Goal: Information Seeking & Learning: Check status

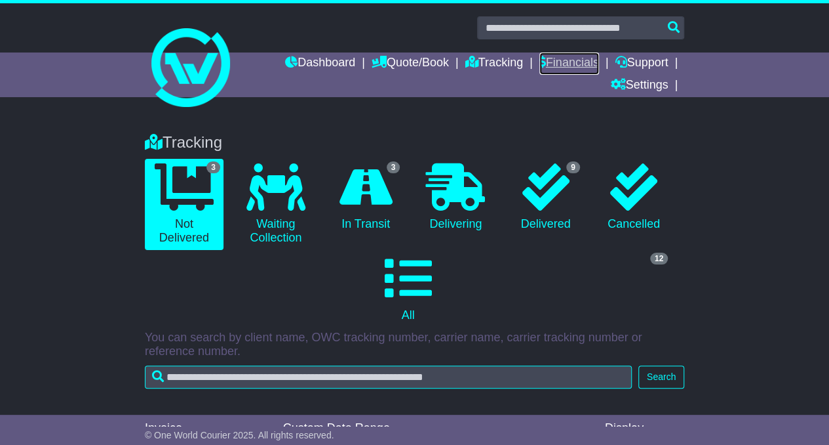
click at [578, 67] on link "Financials" at bounding box center [570, 63] width 60 height 22
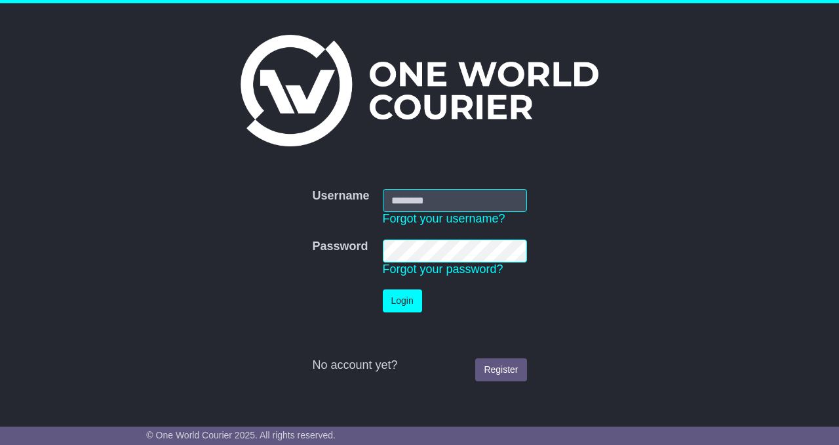
type input "**********"
click at [401, 298] on button "Login" at bounding box center [402, 300] width 39 height 23
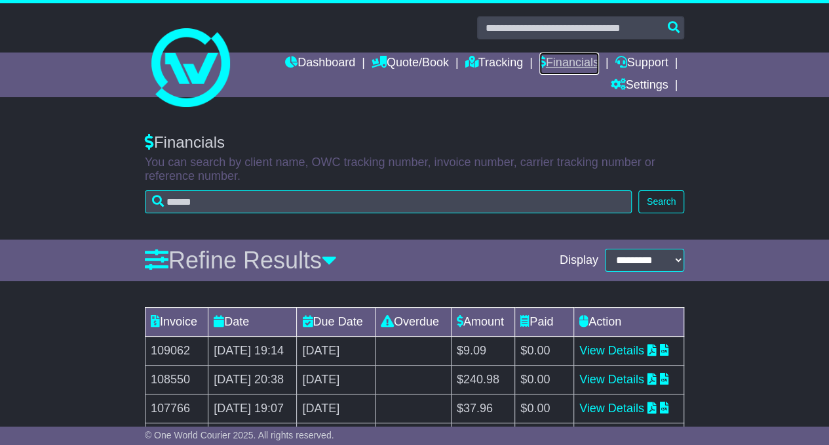
click at [560, 57] on link "Financials" at bounding box center [570, 63] width 60 height 22
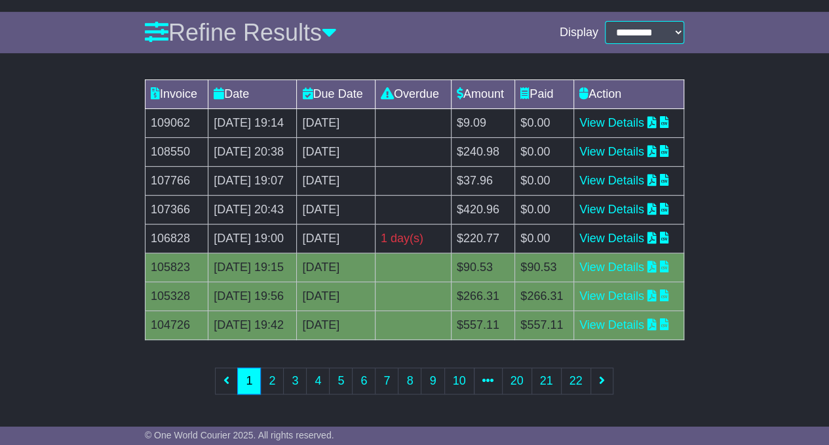
scroll to position [229, 0]
click at [631, 245] on link "View Details" at bounding box center [612, 237] width 65 height 13
click at [633, 216] on link "View Details" at bounding box center [612, 209] width 65 height 13
click at [641, 158] on link "View Details" at bounding box center [612, 151] width 65 height 13
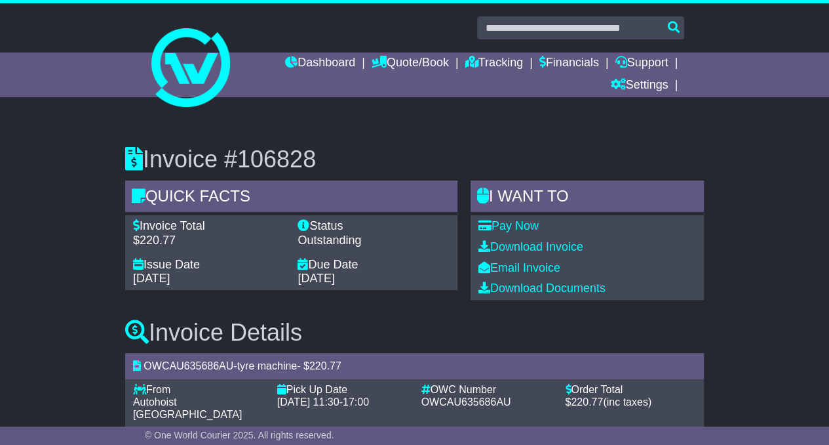
scroll to position [41, 0]
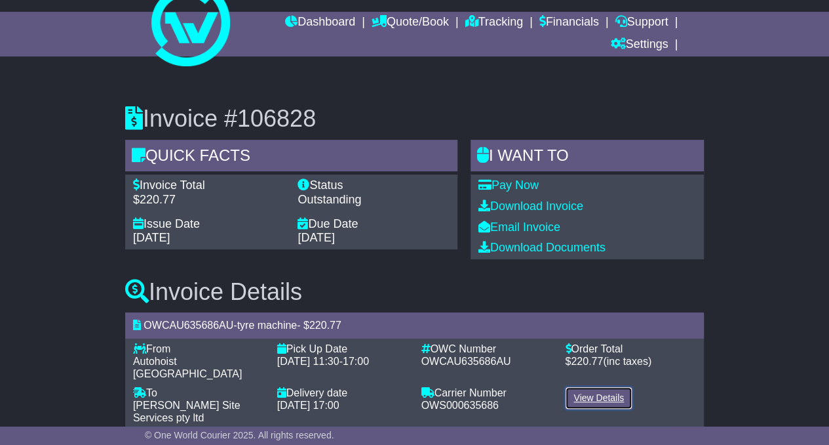
click at [597, 386] on link "View Details" at bounding box center [599, 397] width 68 height 23
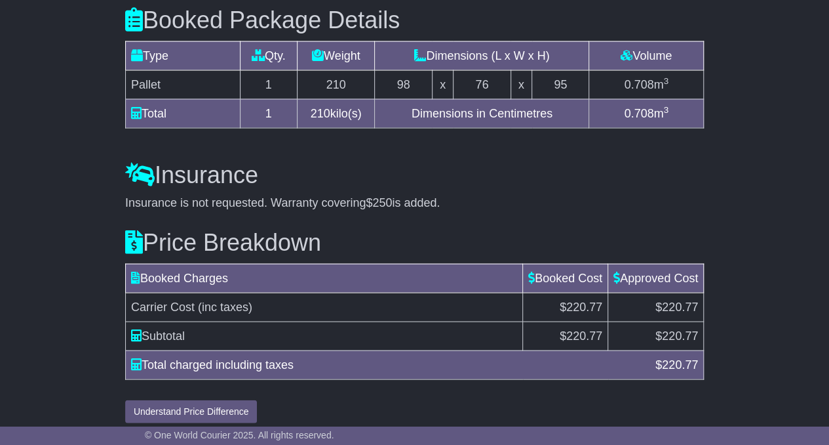
scroll to position [1290, 0]
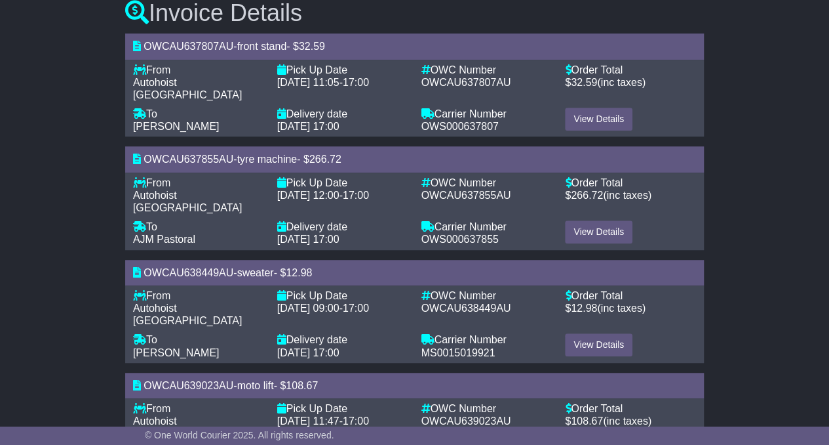
scroll to position [320, 0]
click at [618, 220] on link "View Details" at bounding box center [599, 231] width 68 height 23
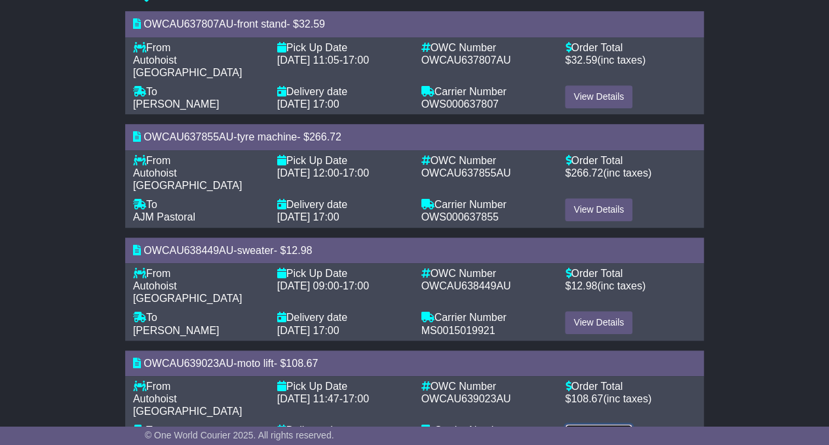
click at [609, 424] on link "View Details" at bounding box center [599, 435] width 68 height 23
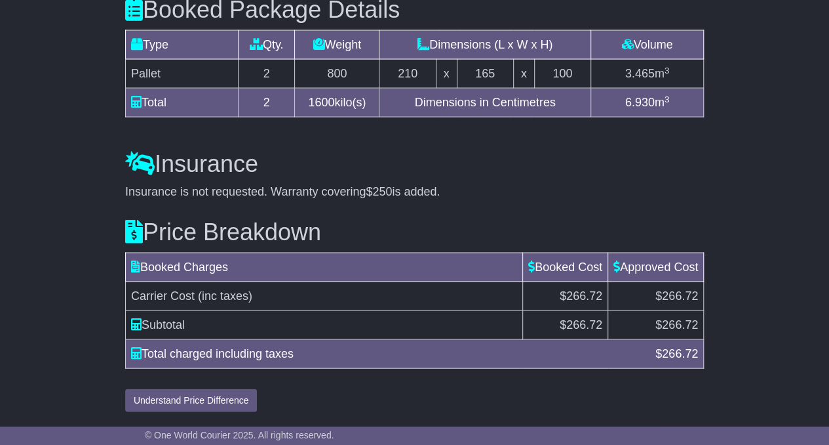
scroll to position [1290, 0]
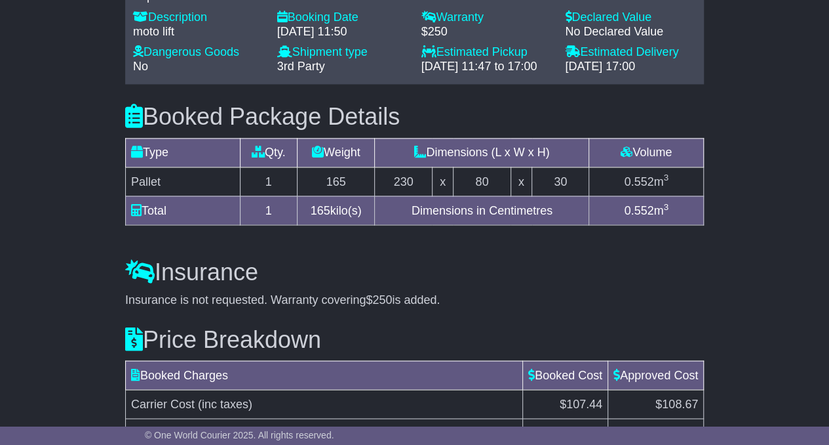
scroll to position [1068, 0]
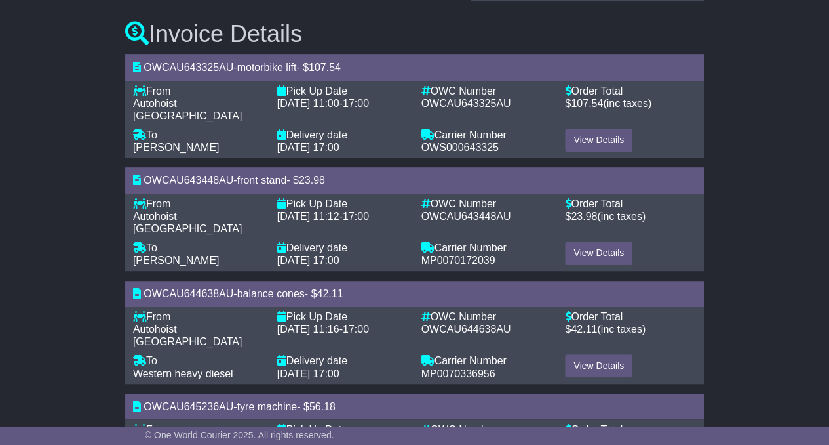
scroll to position [308, 0]
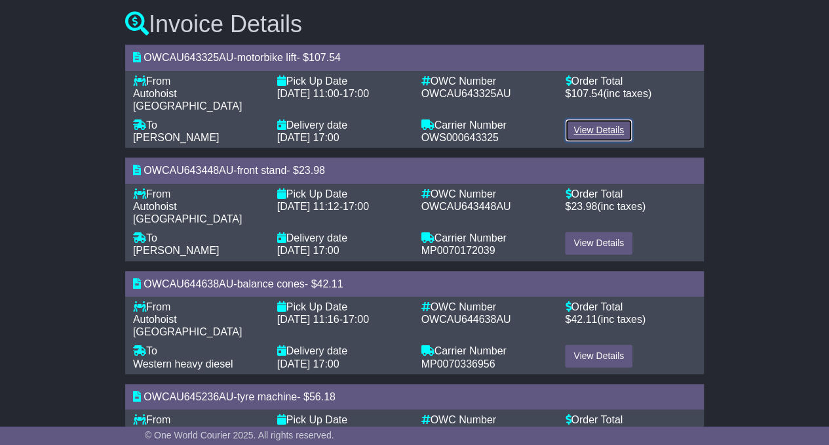
click at [605, 127] on link "View Details" at bounding box center [599, 130] width 68 height 23
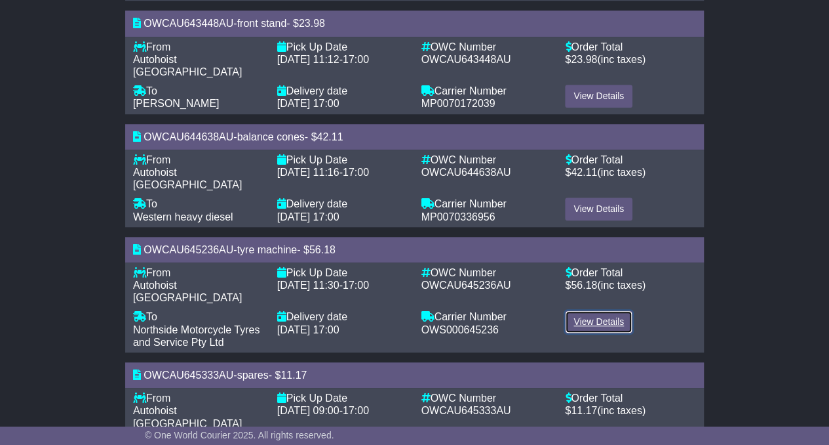
click at [597, 310] on link "View Details" at bounding box center [599, 321] width 68 height 23
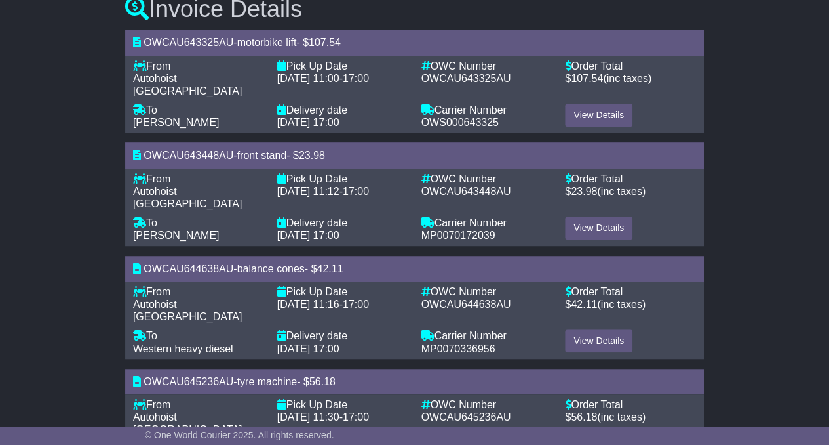
scroll to position [375, 0]
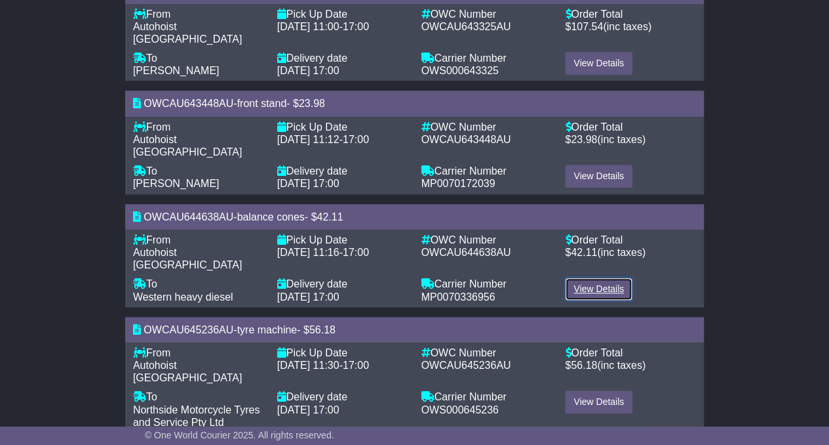
click at [584, 277] on link "View Details" at bounding box center [599, 288] width 68 height 23
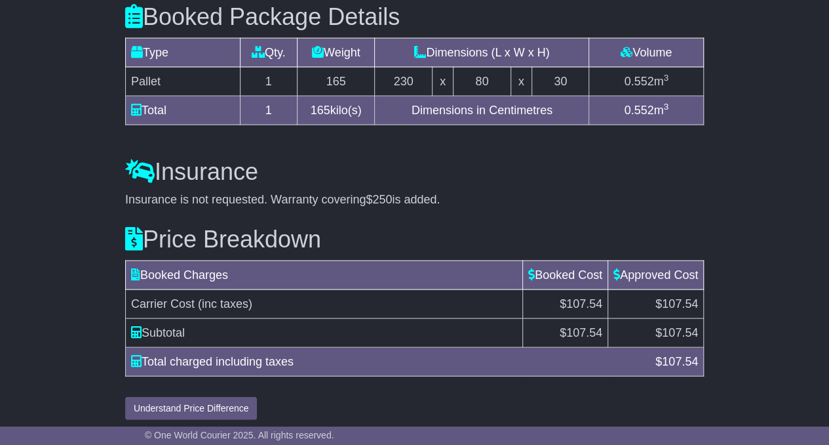
scroll to position [1219, 0]
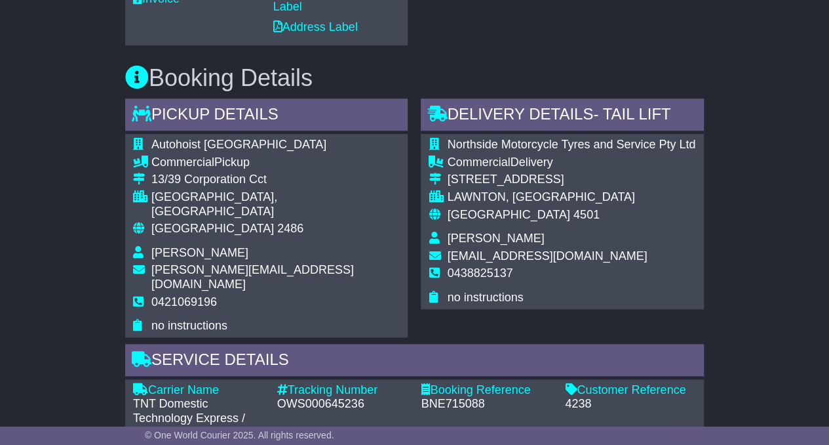
scroll to position [716, 0]
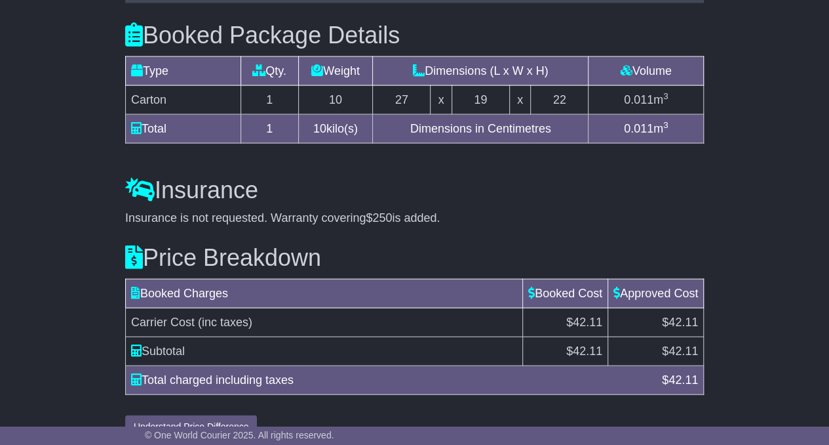
scroll to position [1205, 0]
